Goal: Navigation & Orientation: Find specific page/section

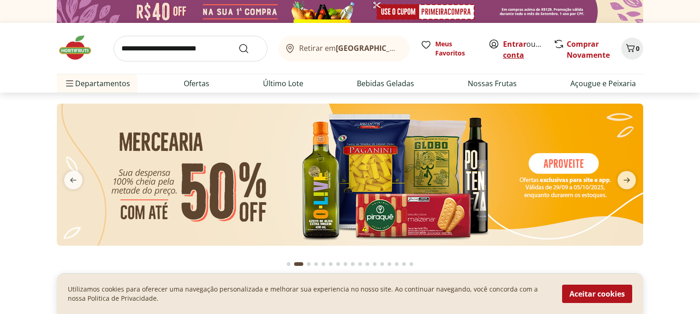
click at [520, 56] on link "Criar conta" at bounding box center [528, 49] width 50 height 21
click at [599, 53] on link "Comprar Novamente" at bounding box center [588, 49] width 43 height 21
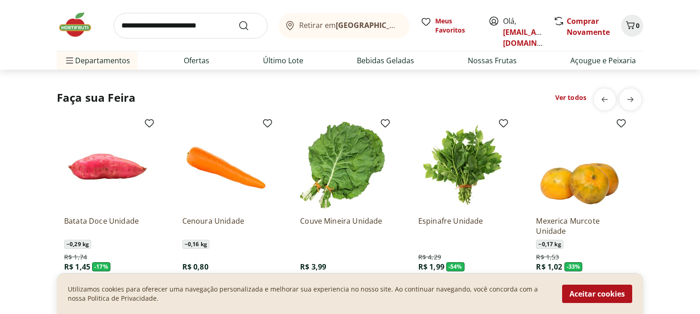
scroll to position [832, 0]
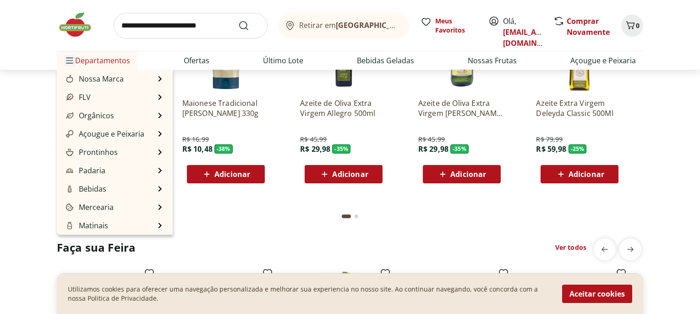
click at [72, 59] on icon "Menu" at bounding box center [69, 60] width 7 height 7
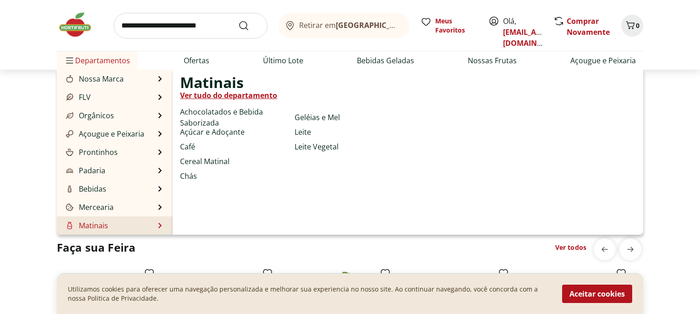
click at [93, 224] on link "Matinais" at bounding box center [86, 225] width 44 height 11
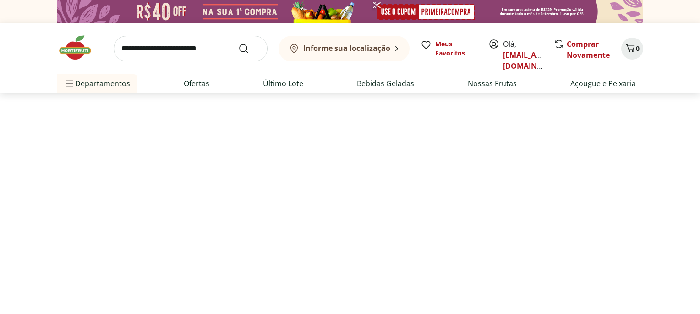
select select "**********"
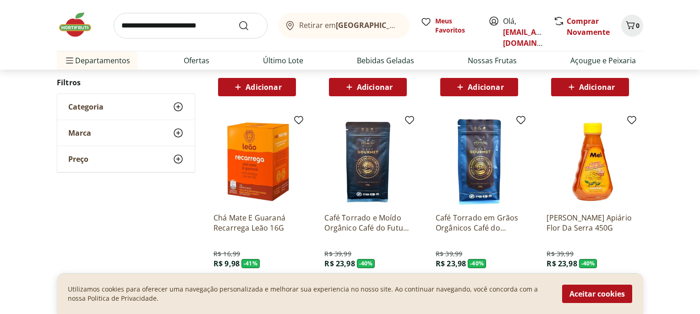
scroll to position [443, 0]
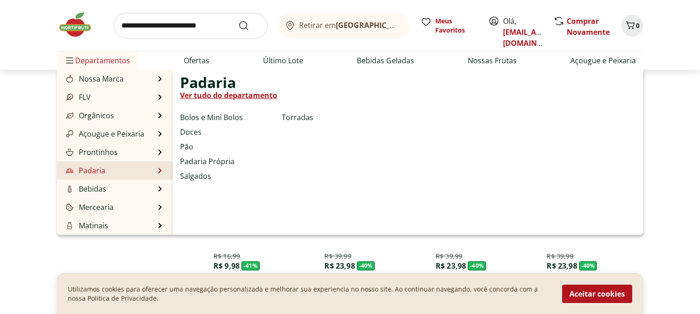
click at [95, 171] on link "Padaria" at bounding box center [84, 170] width 41 height 11
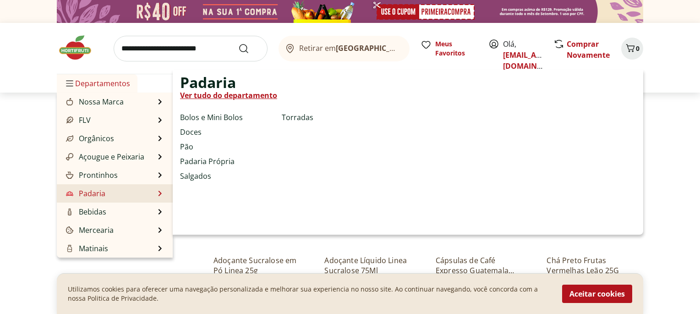
select select "**********"
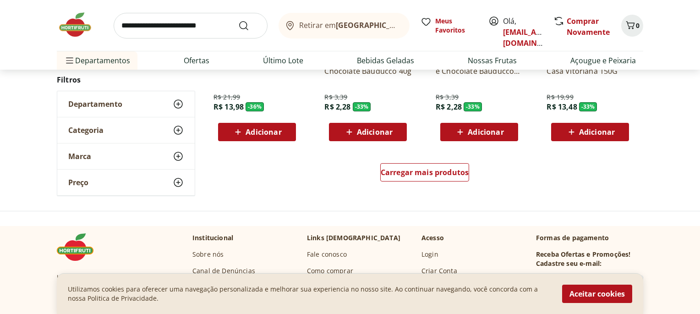
scroll to position [599, 0]
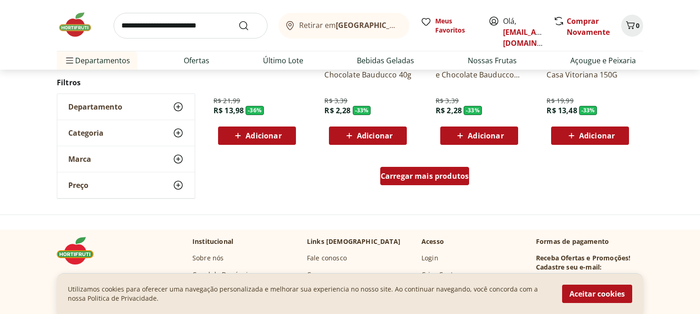
click at [408, 181] on div "Carregar mais produtos" at bounding box center [424, 176] width 89 height 18
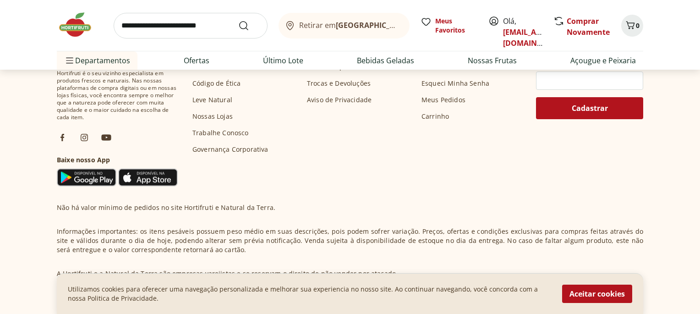
scroll to position [1506, 0]
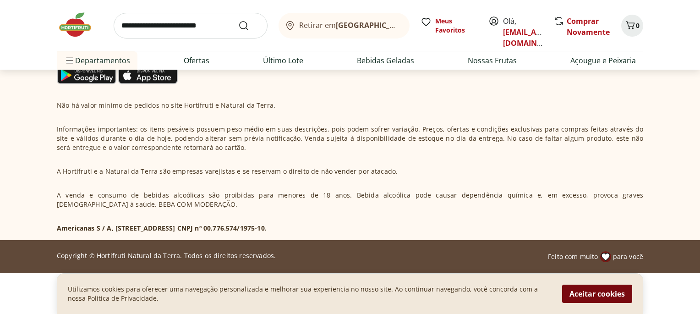
click at [590, 297] on button "Aceitar cookies" at bounding box center [597, 294] width 70 height 18
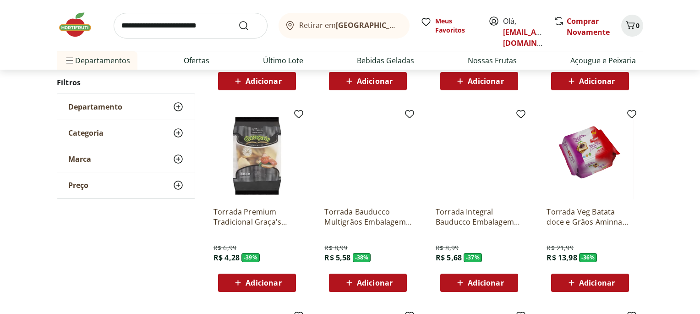
scroll to position [0, 0]
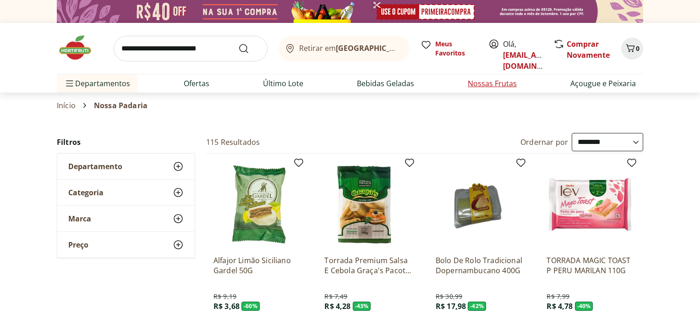
click at [489, 83] on link "Nossas Frutas" at bounding box center [492, 83] width 49 height 11
select select "**********"
